Goal: Find specific page/section: Find specific page/section

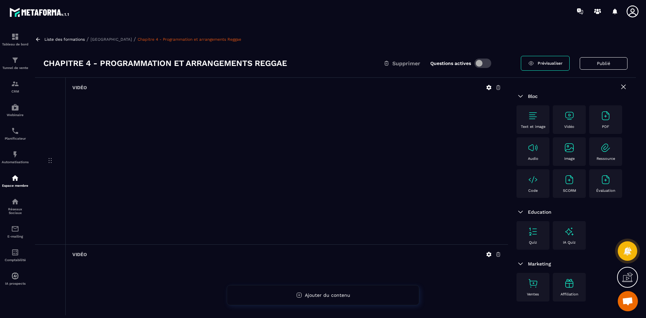
scroll to position [1780, 0]
click at [61, 41] on p "Liste des formations" at bounding box center [64, 39] width 40 height 5
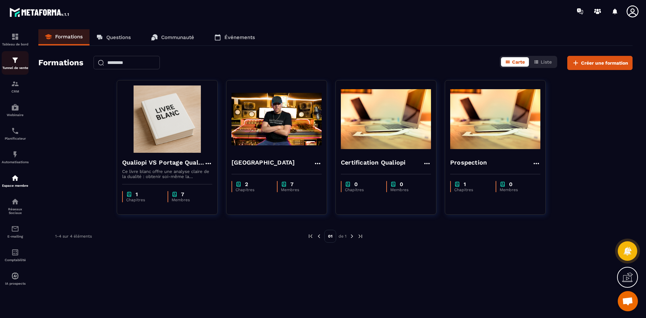
click at [15, 66] on p "Tunnel de vente" at bounding box center [15, 68] width 27 height 4
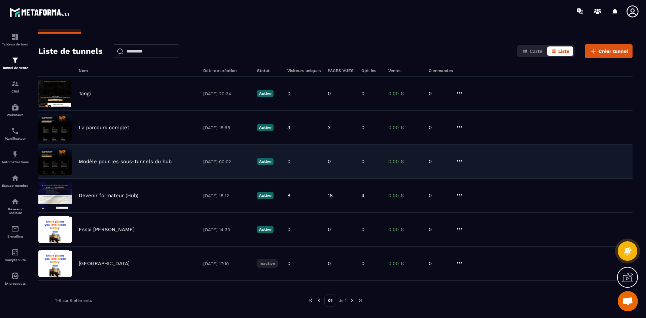
scroll to position [22, 0]
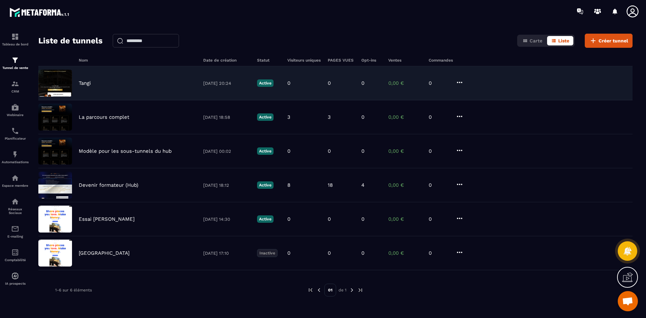
click at [92, 83] on div "Tangi" at bounding box center [138, 83] width 118 height 6
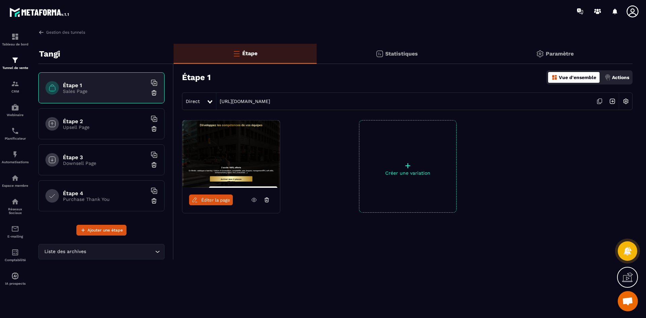
click at [215, 197] on span "Éditer la page" at bounding box center [215, 199] width 29 height 5
